Goal: Task Accomplishment & Management: Complete application form

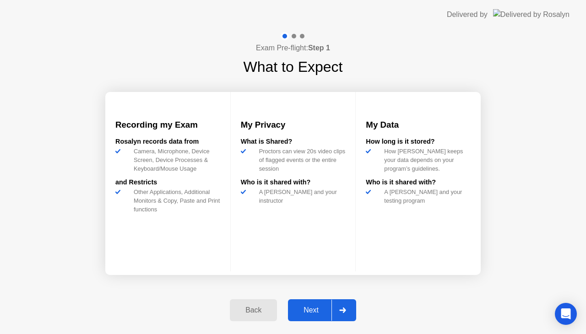
click at [345, 309] on icon at bounding box center [342, 310] width 6 height 5
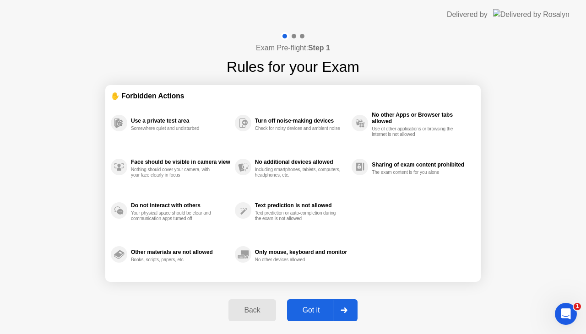
click at [345, 309] on icon at bounding box center [343, 310] width 6 height 5
select select "**********"
select select "*******"
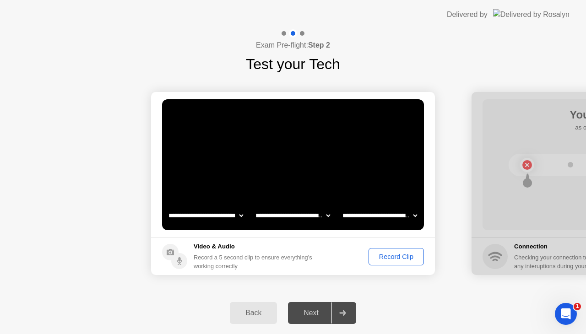
click at [394, 256] on div "Record Clip" at bounding box center [396, 256] width 49 height 7
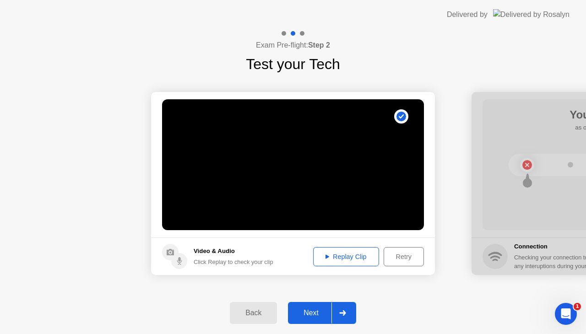
click at [346, 314] on icon at bounding box center [342, 312] width 7 height 5
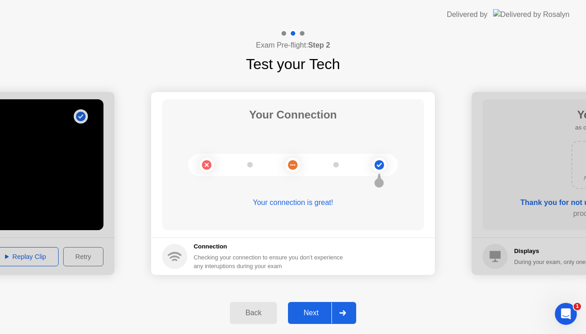
click at [346, 314] on icon at bounding box center [342, 312] width 7 height 5
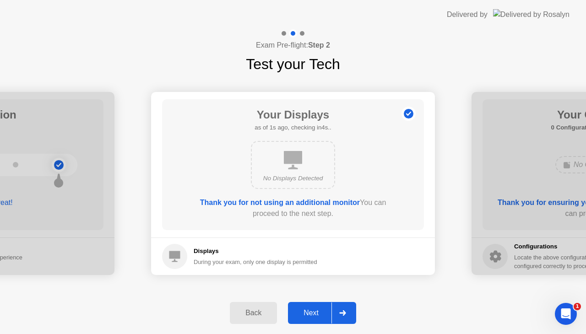
click at [346, 314] on icon at bounding box center [342, 312] width 7 height 5
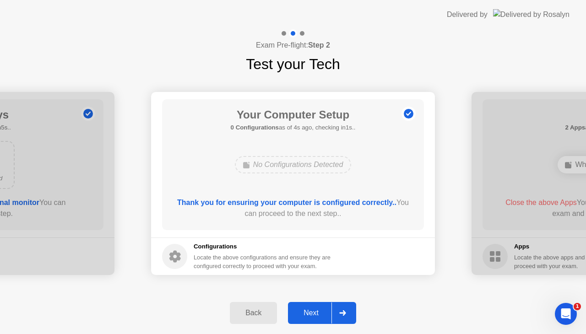
click at [346, 314] on icon at bounding box center [342, 312] width 7 height 5
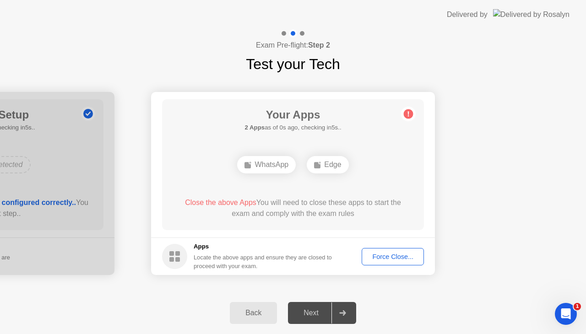
click at [390, 256] on div "Force Close..." at bounding box center [393, 256] width 56 height 7
click at [388, 255] on div "Force Close..." at bounding box center [393, 256] width 56 height 7
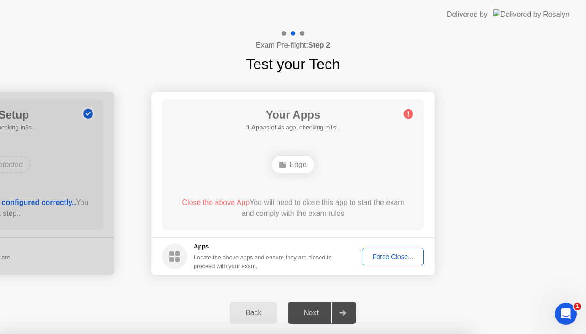
click at [294, 162] on div "Edge" at bounding box center [293, 164] width 42 height 17
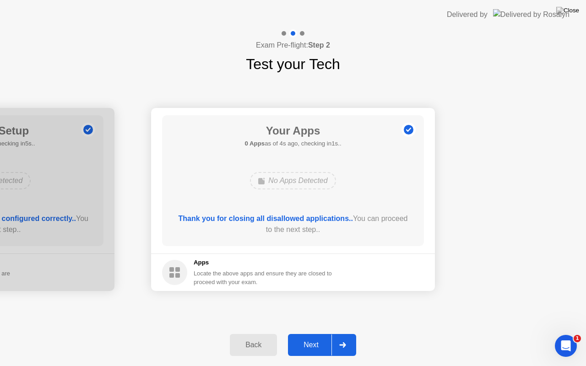
click at [345, 334] on div at bounding box center [342, 345] width 22 height 21
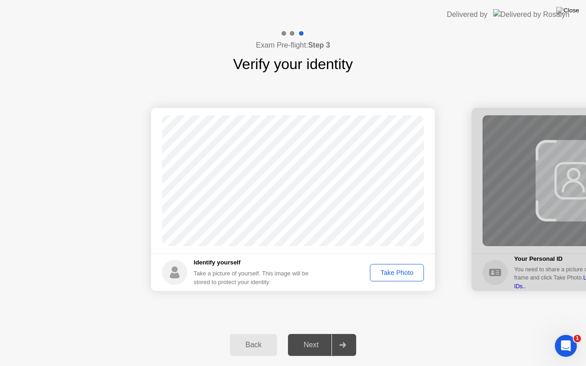
click at [389, 272] on div "Take Photo" at bounding box center [397, 272] width 48 height 7
click at [342, 334] on icon at bounding box center [342, 344] width 7 height 5
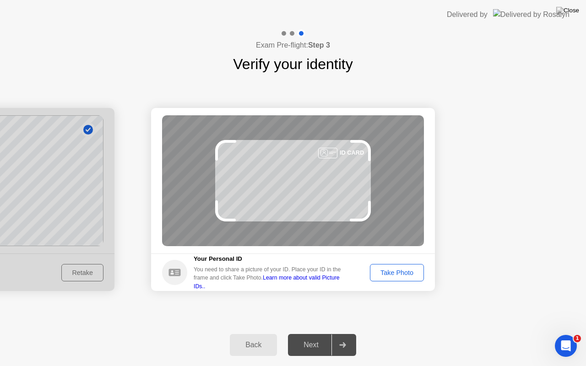
click at [396, 273] on div "Take Photo" at bounding box center [397, 272] width 48 height 7
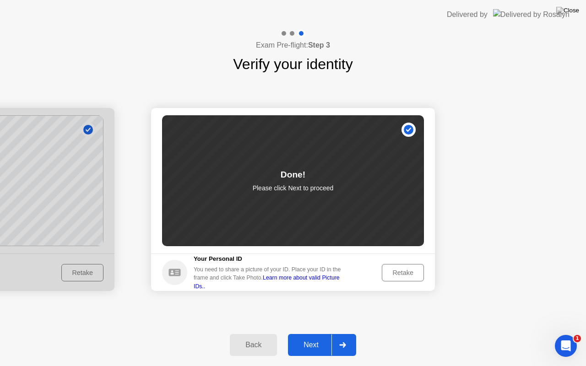
click at [347, 334] on div at bounding box center [342, 345] width 22 height 21
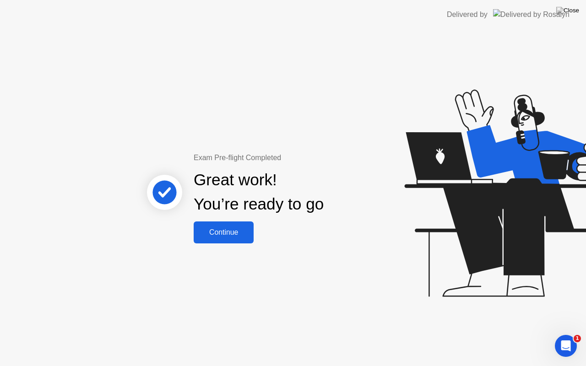
click at [225, 228] on div "Continue" at bounding box center [223, 232] width 54 height 8
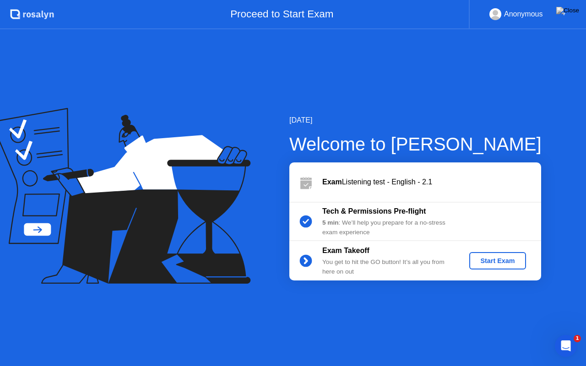
click at [499, 264] on div "Start Exam" at bounding box center [497, 260] width 49 height 7
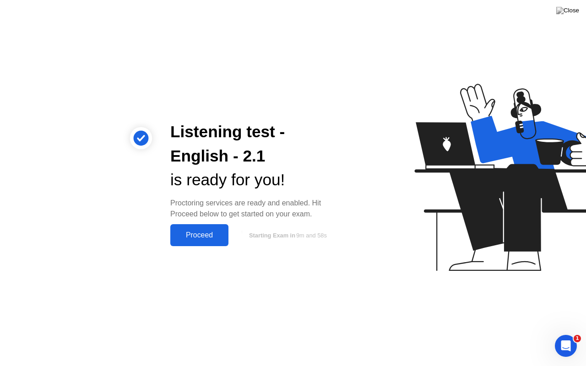
click at [200, 231] on div "Proceed" at bounding box center [199, 235] width 53 height 8
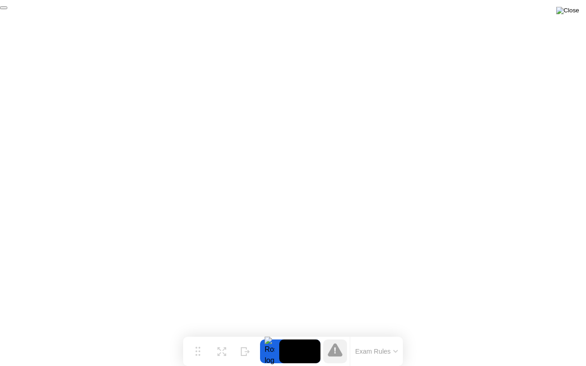
click at [572, 14] on img at bounding box center [567, 10] width 23 height 7
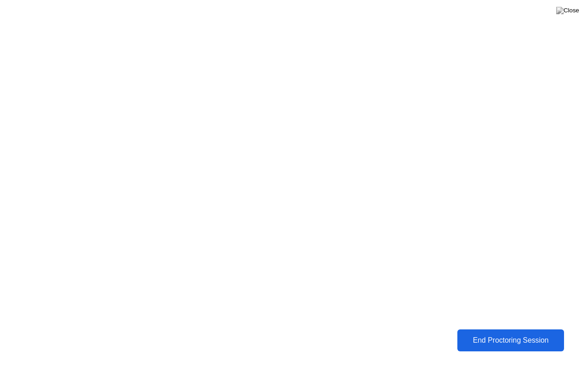
click at [492, 334] on div "End Proctoring Session" at bounding box center [510, 340] width 107 height 9
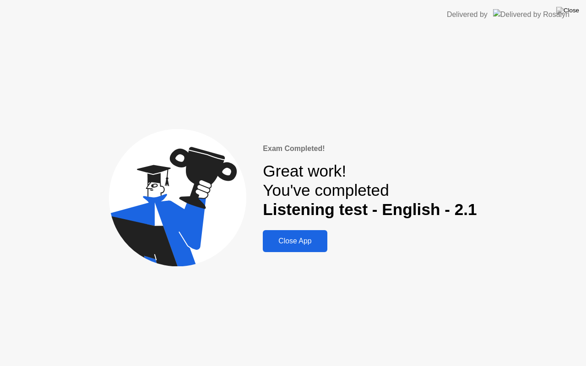
click at [296, 239] on div "Close App" at bounding box center [294, 241] width 59 height 8
